Goal: Transaction & Acquisition: Purchase product/service

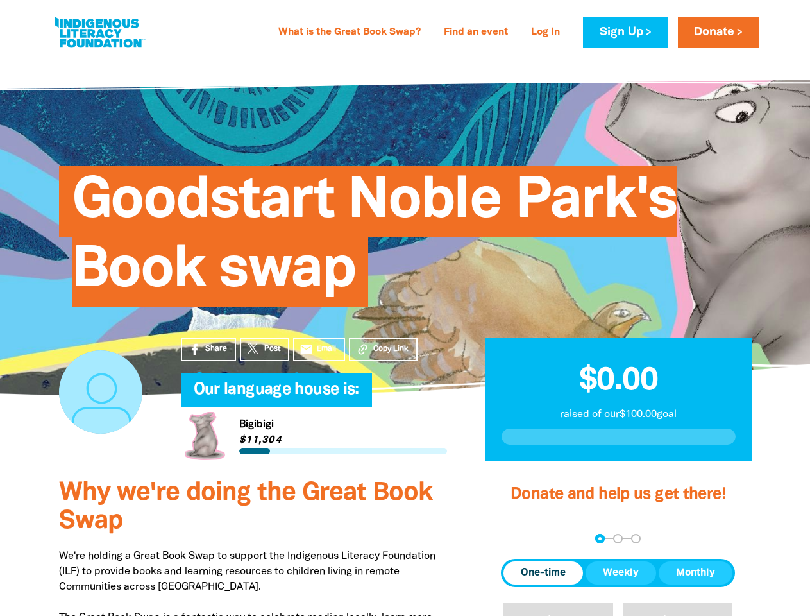
click at [405, 308] on div "Goodstart Noble Park's Book swap" at bounding box center [405, 226] width 731 height 260
click at [383, 349] on span "Copy Link" at bounding box center [390, 349] width 35 height 12
click at [518, 538] on div "arrow_back Back Step 1 Step 2 Step 3" at bounding box center [618, 538] width 234 height 10
click at [600, 538] on div "Navigate to step 1 of 3 to enter your donation amount" at bounding box center [599, 538] width 3 height 3
click at [543, 573] on span "One-time" at bounding box center [543, 572] width 45 height 15
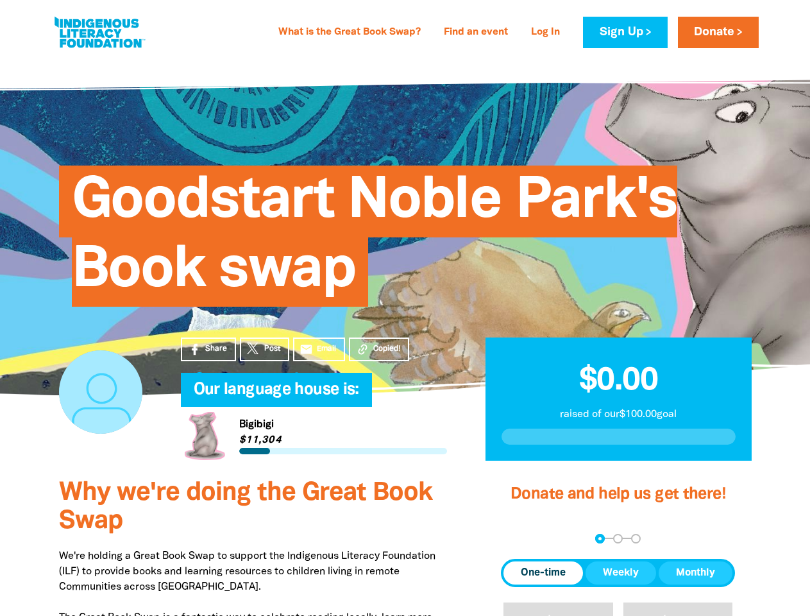
click at [621, 573] on span "Weekly" at bounding box center [621, 572] width 36 height 15
click at [695, 573] on span "Monthly" at bounding box center [695, 572] width 39 height 15
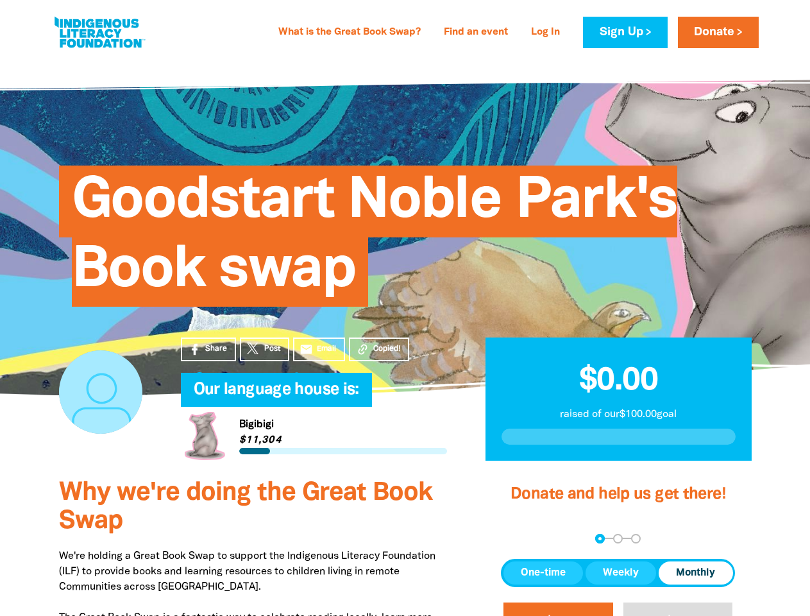
click at [558, 609] on button "$20" at bounding box center [558, 624] width 110 height 44
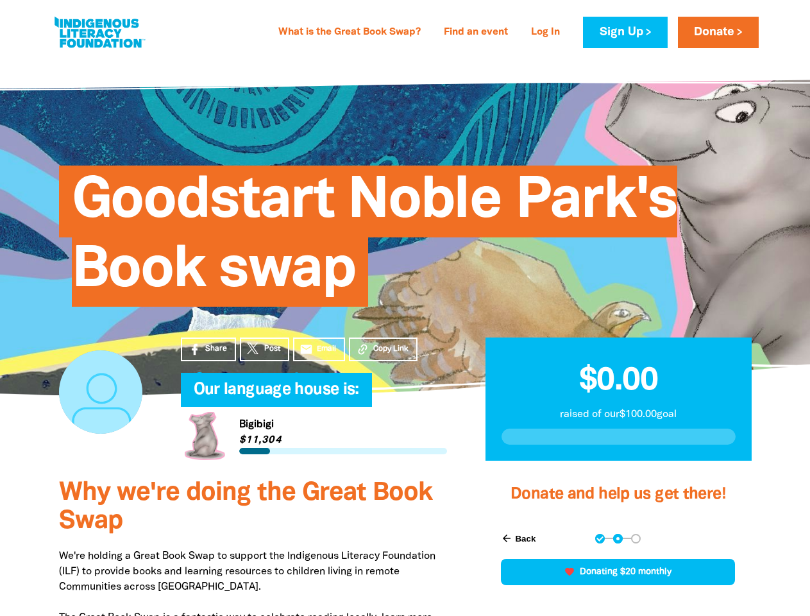
scroll to position [365, 0]
